Goal: Task Accomplishment & Management: Manage account settings

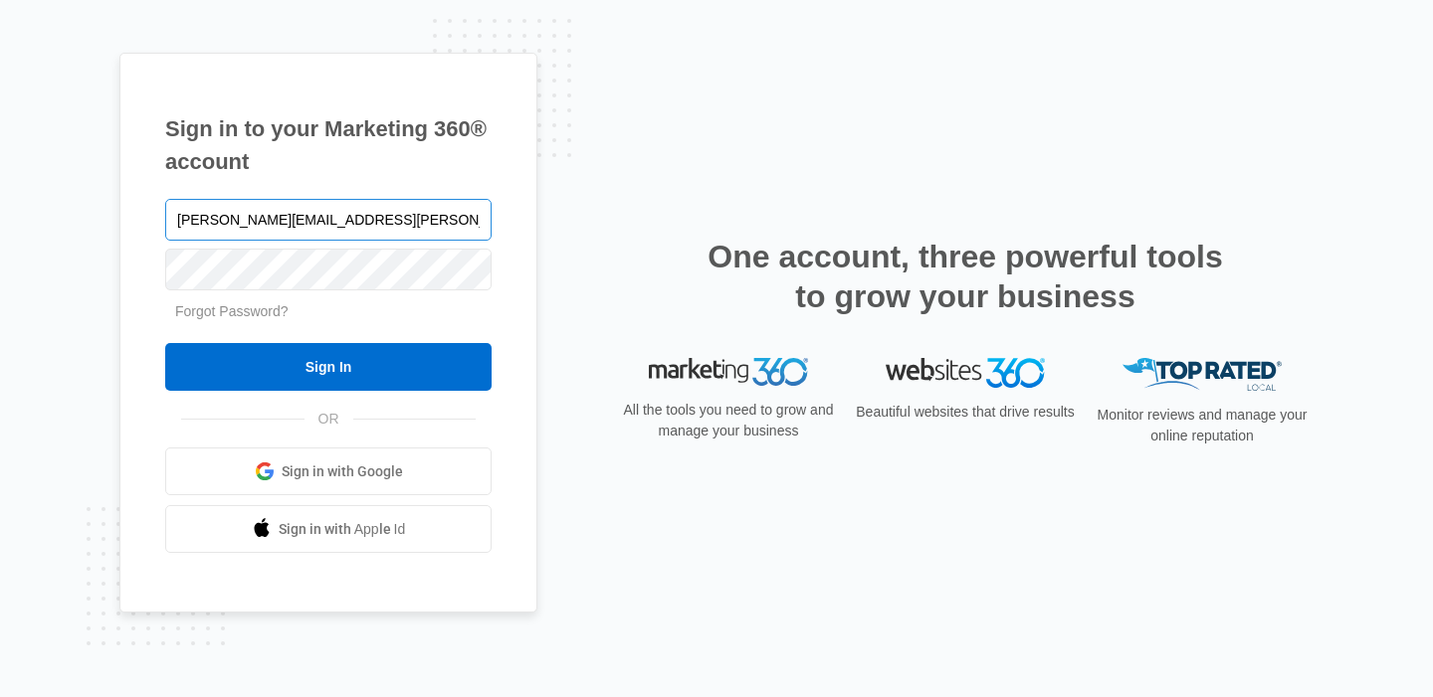
type input "[PERSON_NAME][EMAIL_ADDRESS][PERSON_NAME][DOMAIN_NAME]"
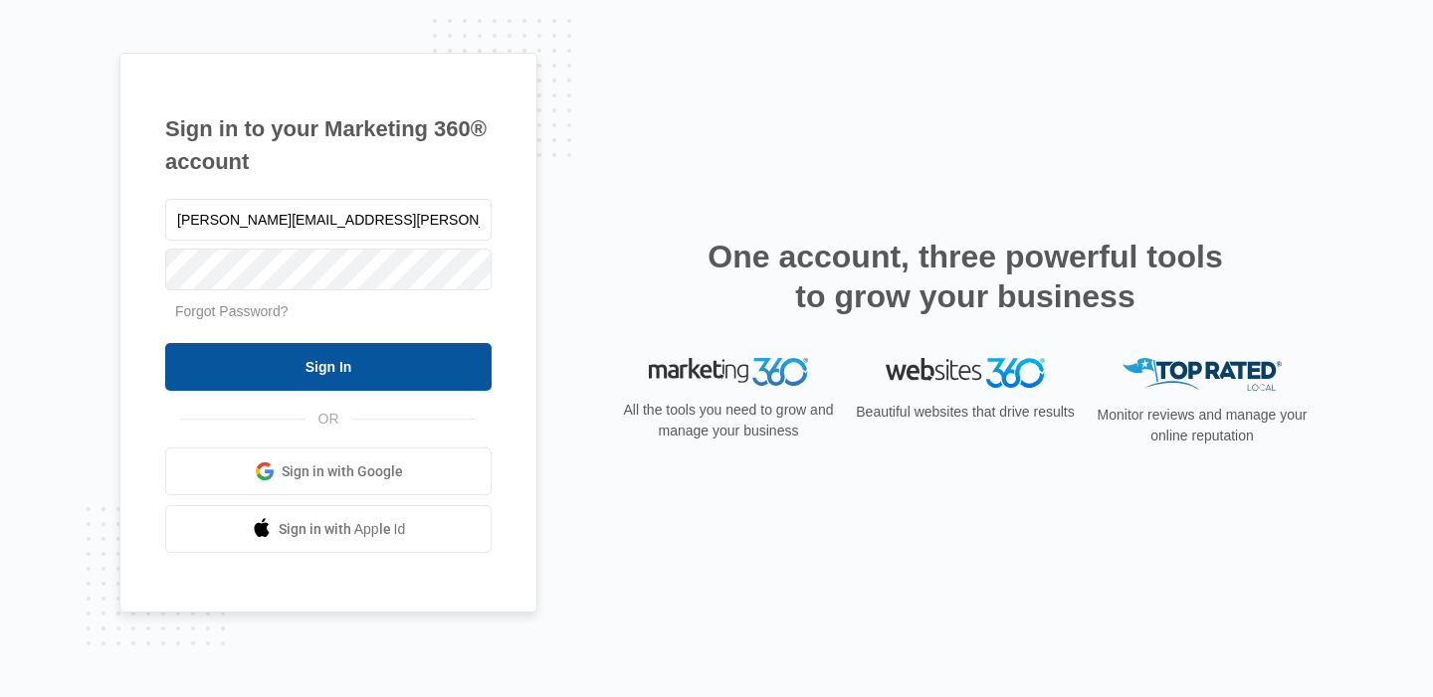
click at [346, 375] on input "Sign In" at bounding box center [328, 367] width 326 height 48
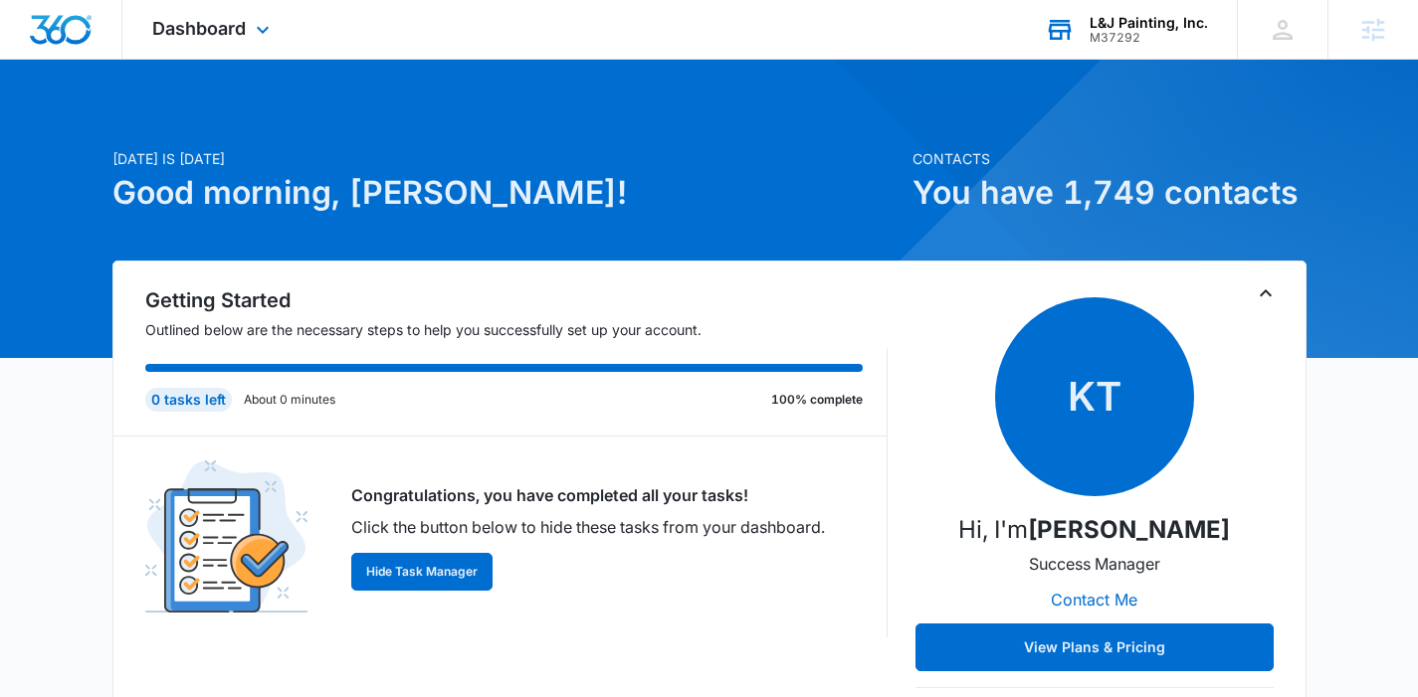
click at [1156, 23] on div "L&J Painting, Inc." at bounding box center [1149, 23] width 118 height 16
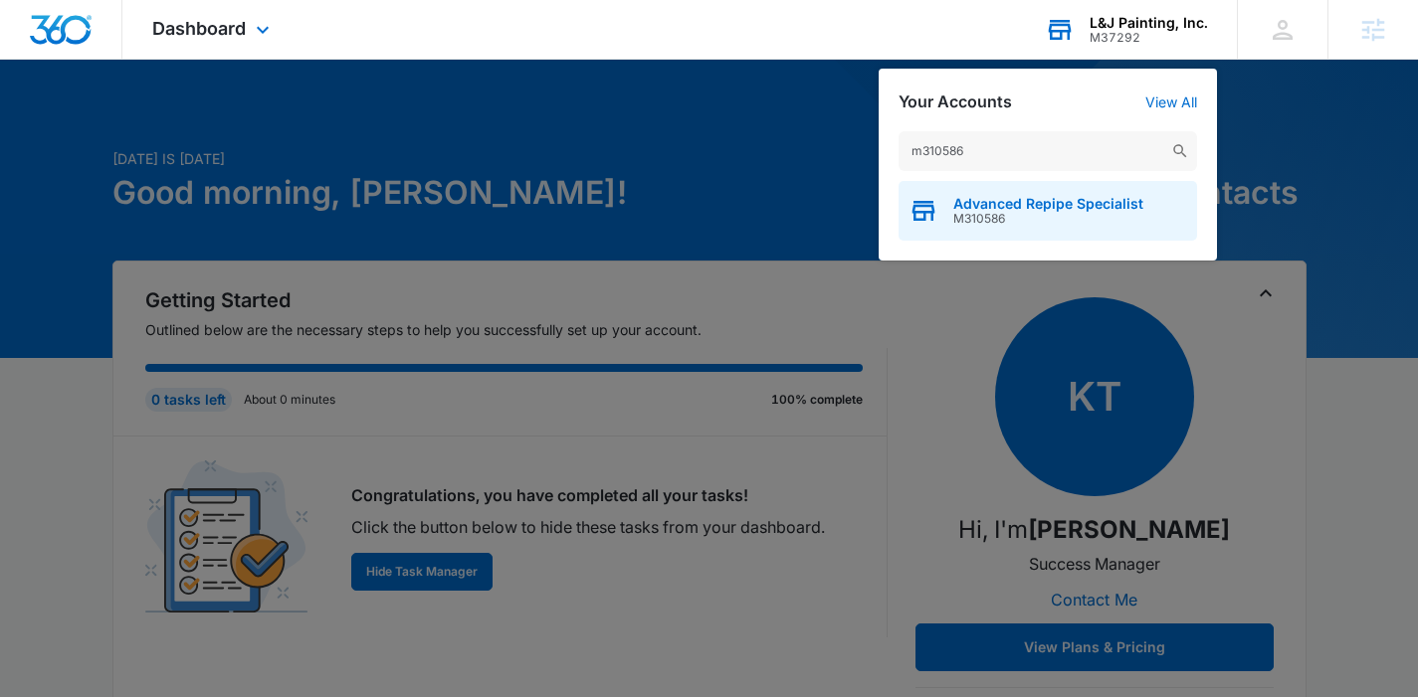
type input "m310586"
click at [1022, 204] on span "Advanced Repipe Specialist" at bounding box center [1048, 204] width 190 height 16
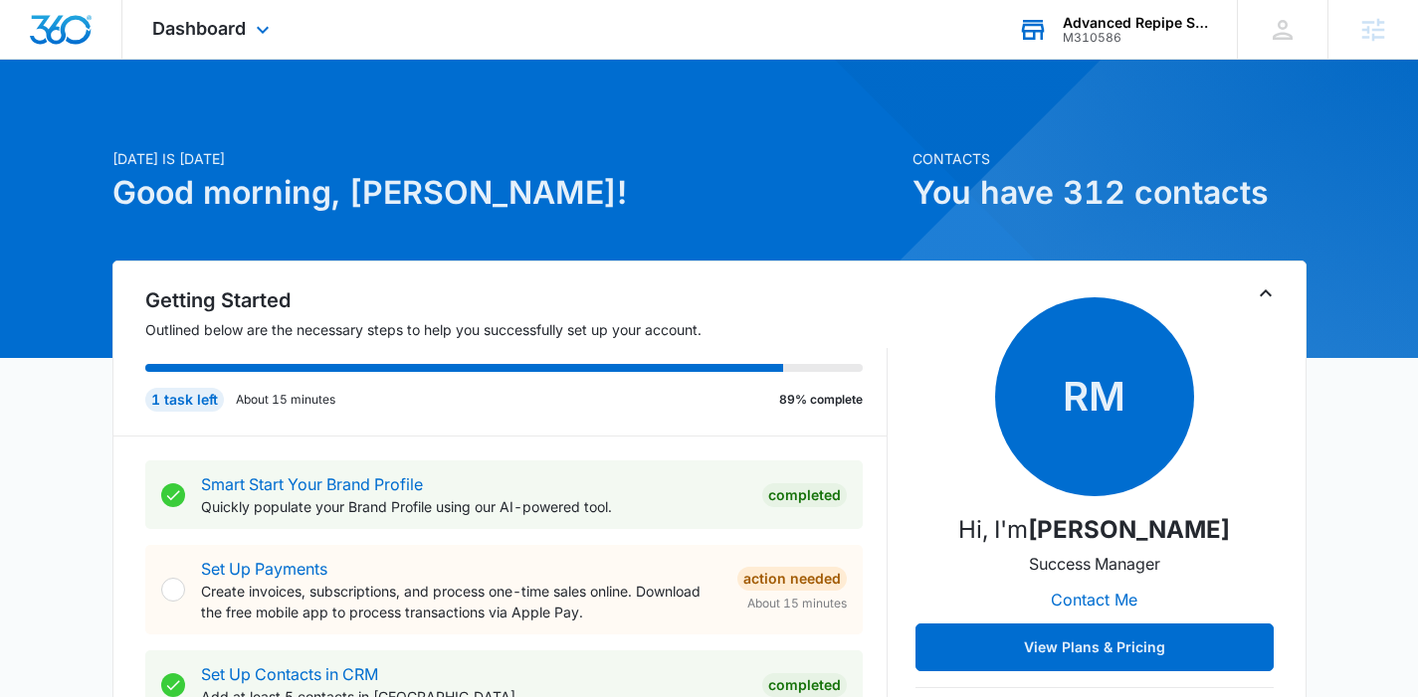
drag, startPoint x: 199, startPoint y: 34, endPoint x: 195, endPoint y: 44, distance: 10.7
click at [195, 44] on div "Dashboard Apps Reputation Websites Forms CRM Email Social Content Ads Intellige…" at bounding box center [213, 29] width 182 height 59
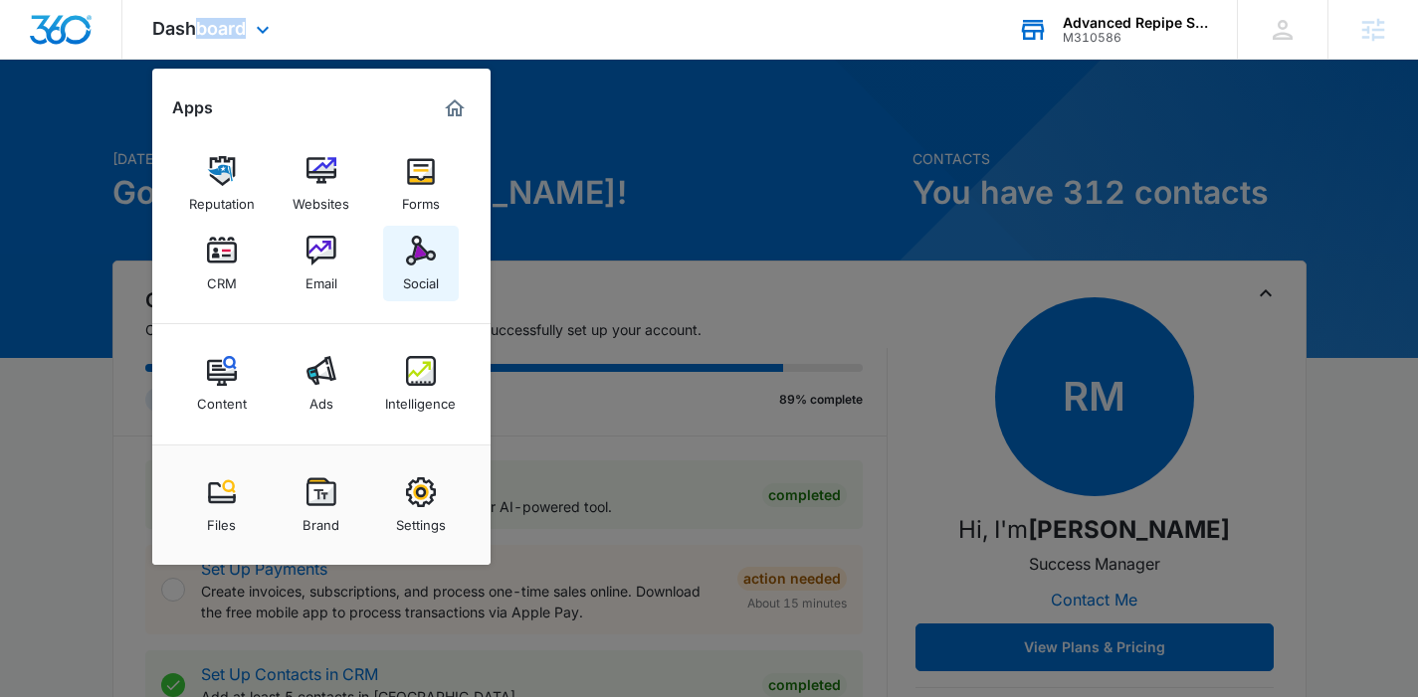
click at [421, 262] on img at bounding box center [421, 251] width 30 height 30
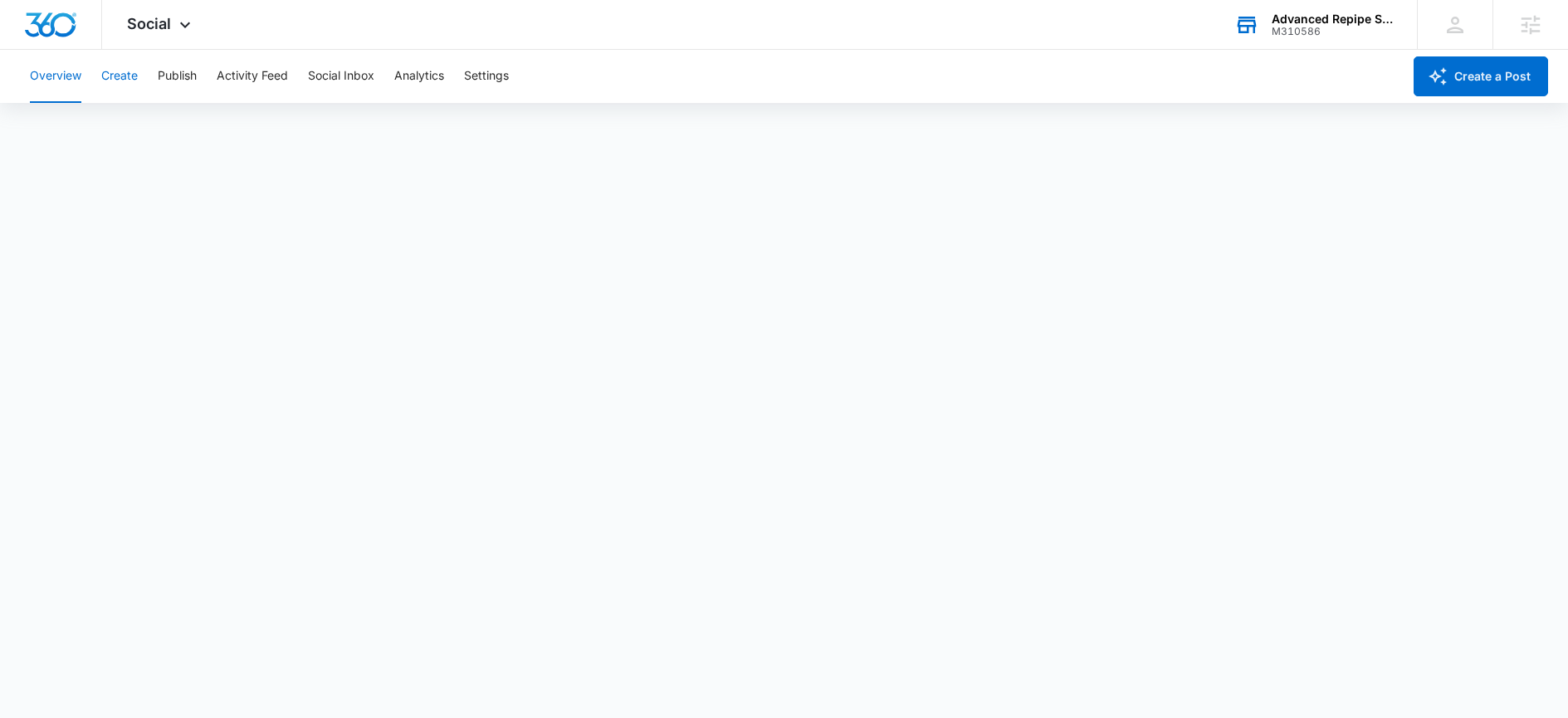
click at [124, 72] on button "Create" at bounding box center [119, 77] width 37 height 53
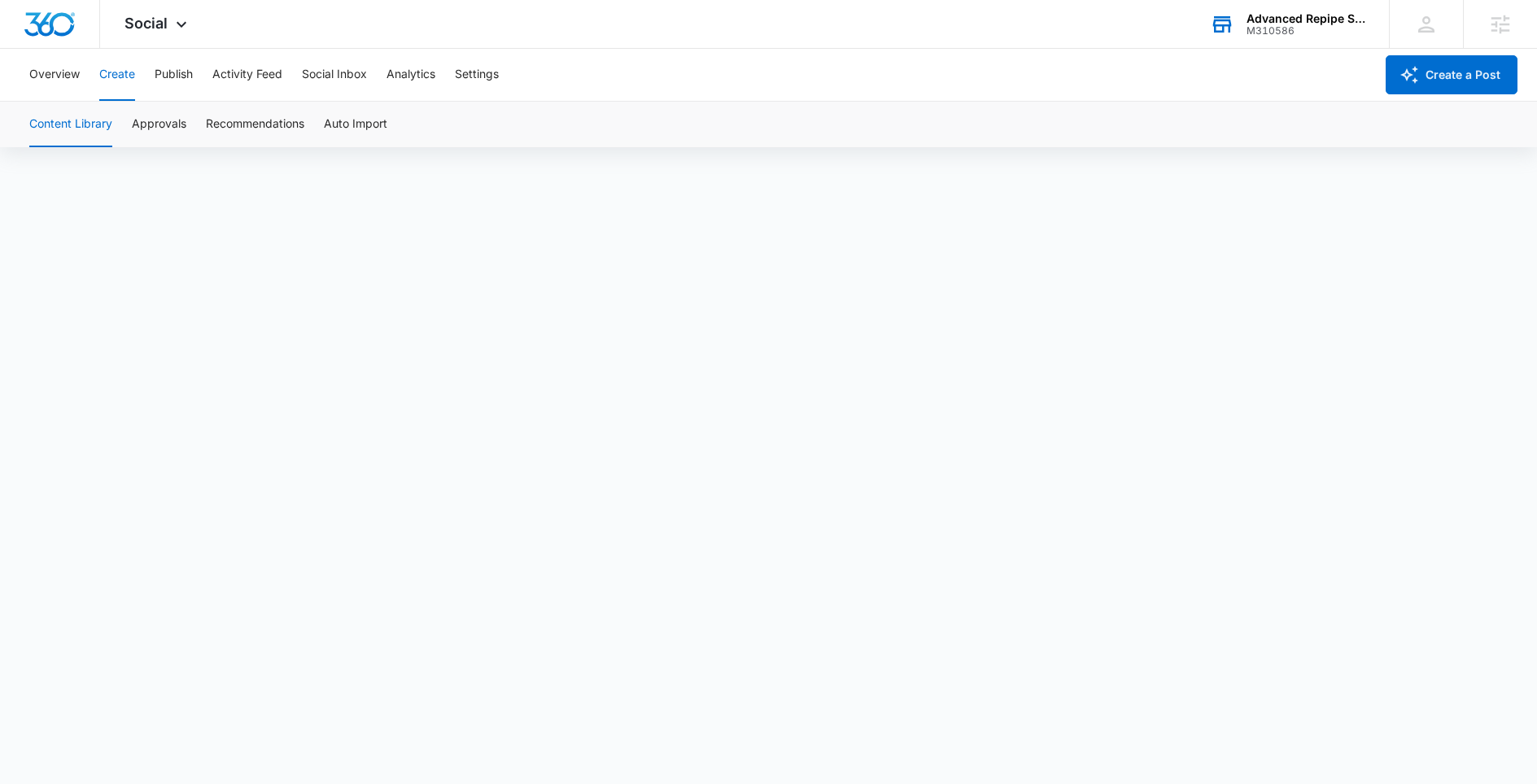
scroll to position [11, 0]
click at [164, 68] on button "Publish" at bounding box center [173, 75] width 38 height 52
click at [128, 56] on button "Create" at bounding box center [117, 75] width 36 height 52
click at [179, 129] on button "Approvals" at bounding box center [159, 124] width 55 height 46
click at [113, 81] on button "Create" at bounding box center [117, 75] width 36 height 52
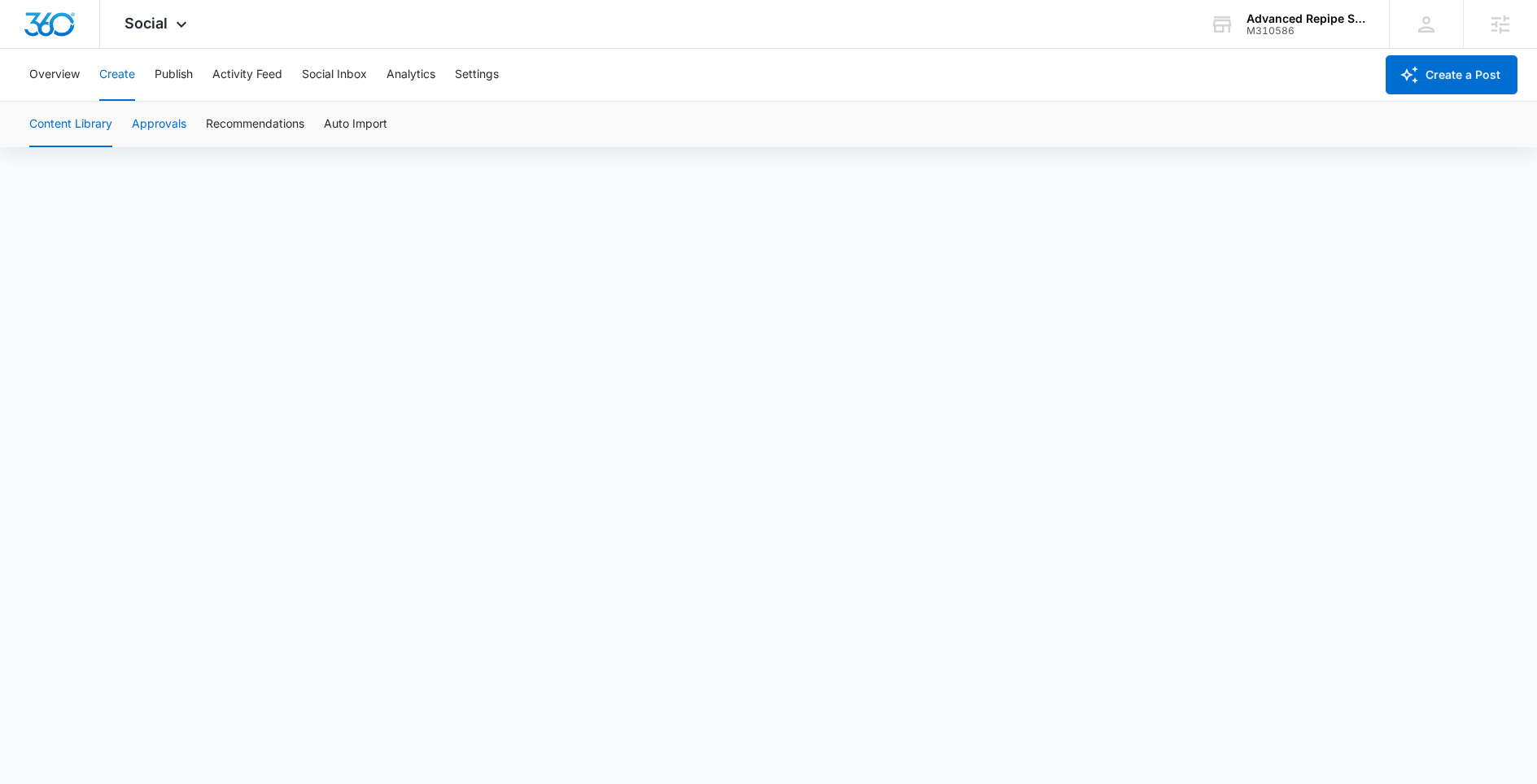
scroll to position [11, 0]
